Goal: Task Accomplishment & Management: Manage account settings

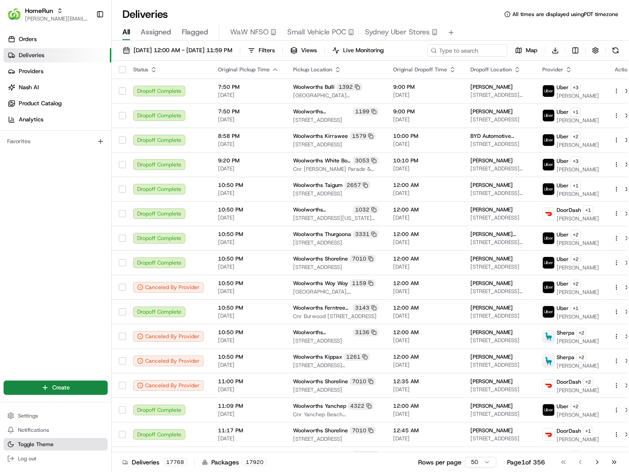
click at [44, 450] on button "Toggle Theme" at bounding box center [56, 444] width 104 height 12
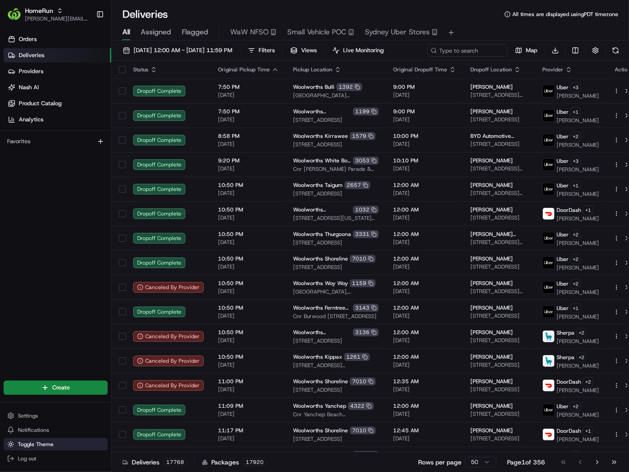
click at [44, 450] on button "Toggle Theme" at bounding box center [56, 444] width 104 height 12
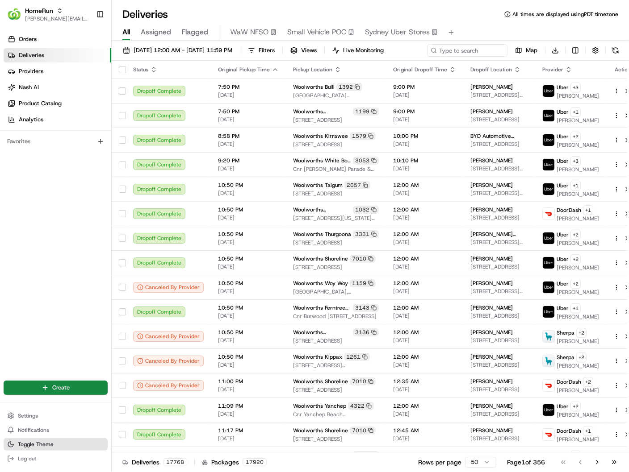
click at [44, 450] on button "Toggle Theme" at bounding box center [56, 444] width 104 height 12
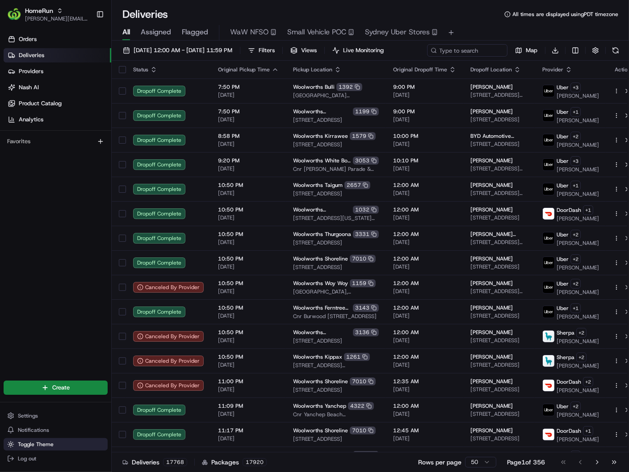
click at [44, 450] on button "Toggle Theme" at bounding box center [56, 444] width 104 height 12
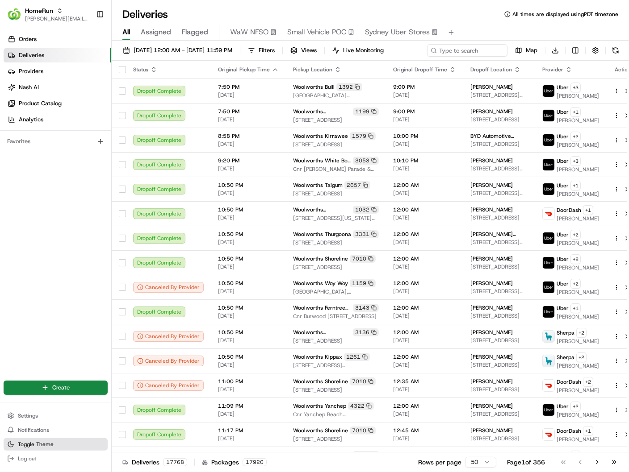
click at [44, 450] on button "Toggle Theme" at bounding box center [56, 444] width 104 height 12
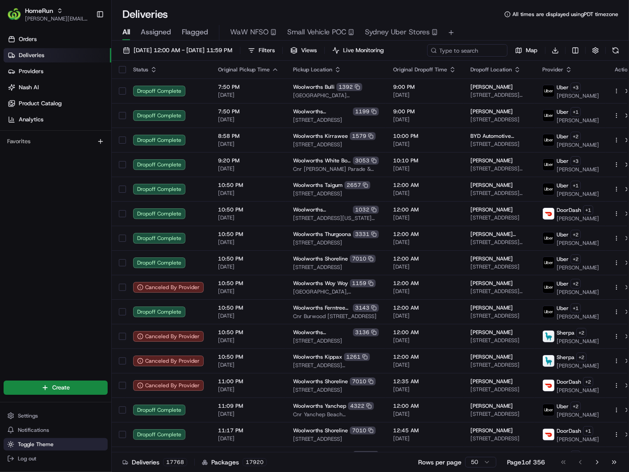
click at [44, 450] on button "Toggle Theme" at bounding box center [56, 444] width 104 height 12
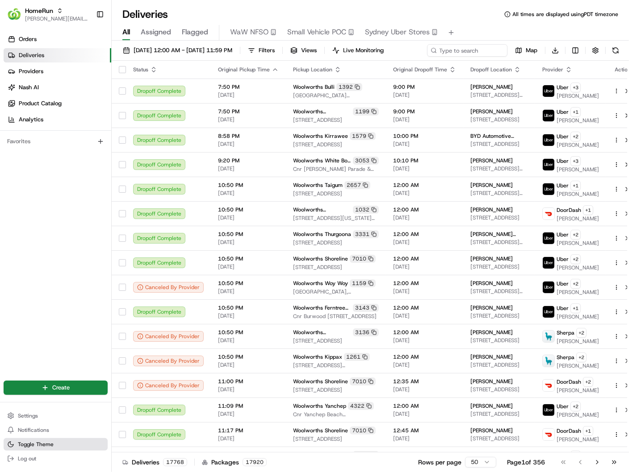
click at [44, 450] on button "Toggle Theme" at bounding box center [56, 444] width 104 height 12
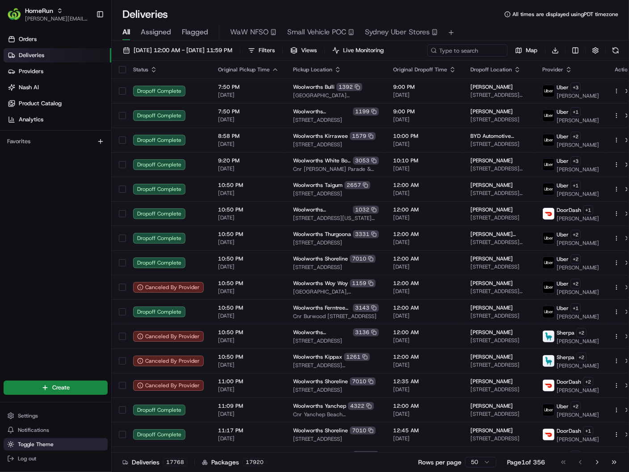
click at [44, 450] on button "Toggle Theme" at bounding box center [56, 444] width 104 height 12
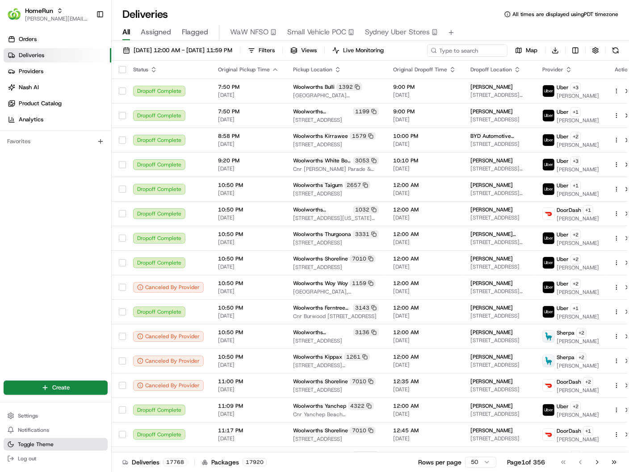
click at [44, 450] on button "Toggle Theme" at bounding box center [56, 444] width 104 height 12
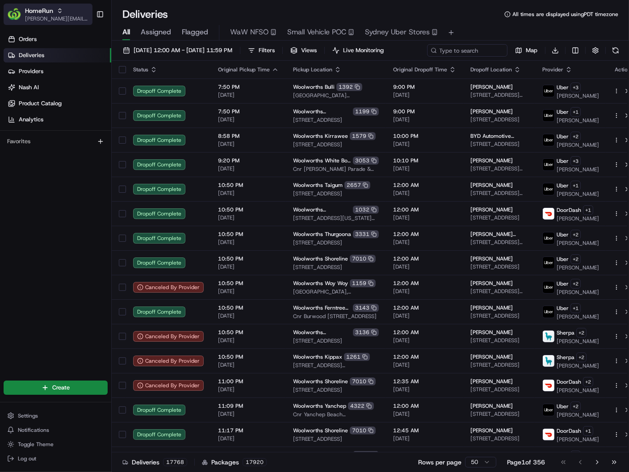
click at [71, 18] on span "[PERSON_NAME][EMAIL_ADDRESS][DOMAIN_NAME]" at bounding box center [57, 18] width 64 height 7
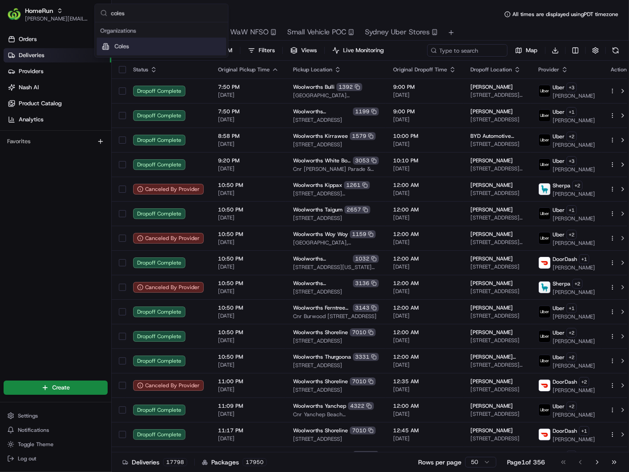
type input "coles"
click at [146, 41] on div "Coles" at bounding box center [160, 46] width 129 height 18
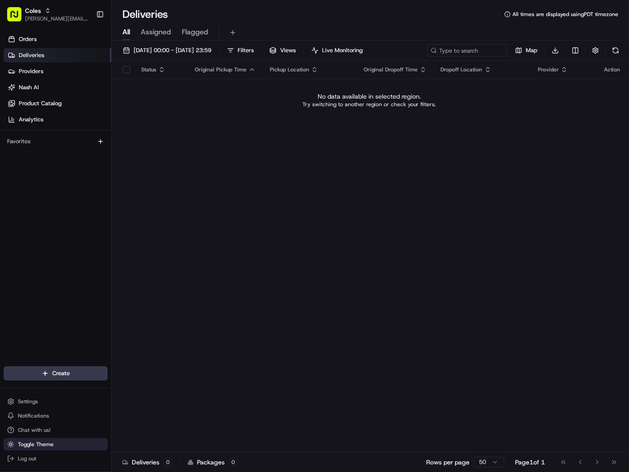
click at [46, 446] on span "Toggle Theme" at bounding box center [36, 444] width 36 height 7
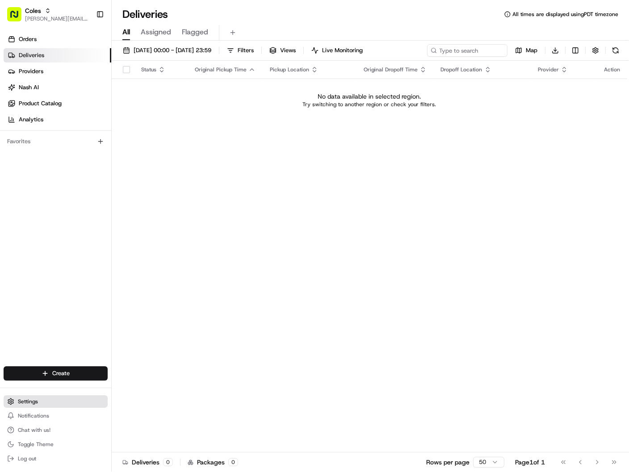
click at [62, 408] on button "Settings" at bounding box center [56, 402] width 104 height 12
